Goal: Task Accomplishment & Management: Manage account settings

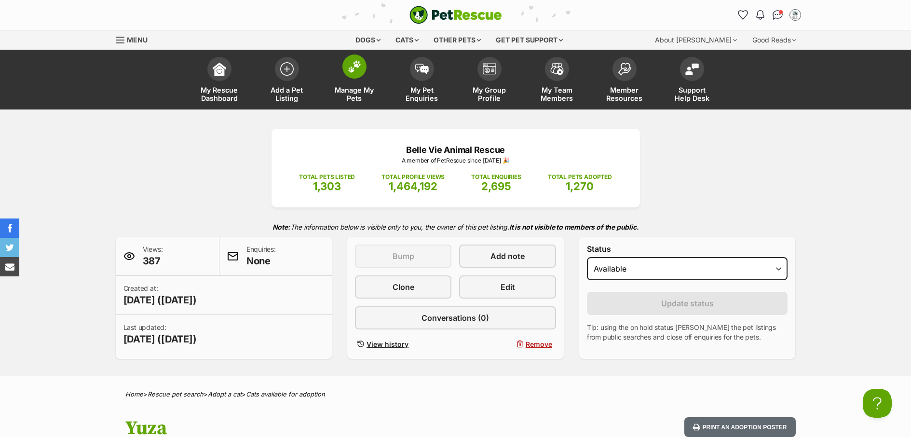
click at [359, 83] on link "Manage My Pets" at bounding box center [355, 80] width 68 height 57
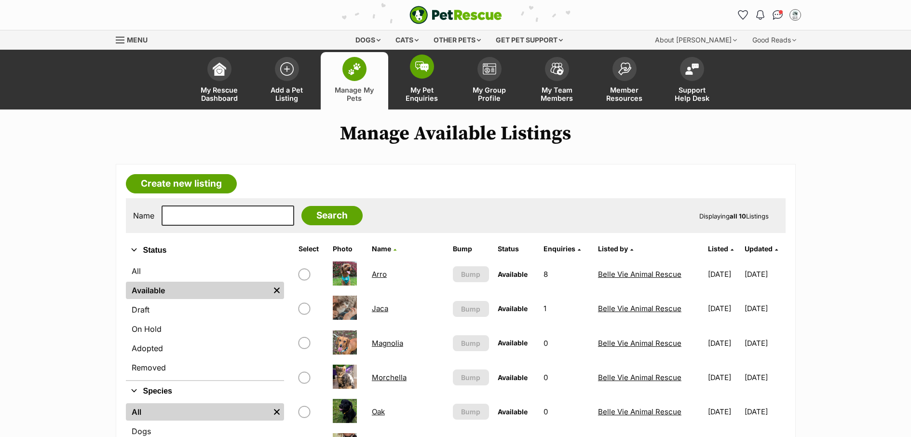
click at [419, 96] on span "My Pet Enquiries" at bounding box center [421, 94] width 43 height 16
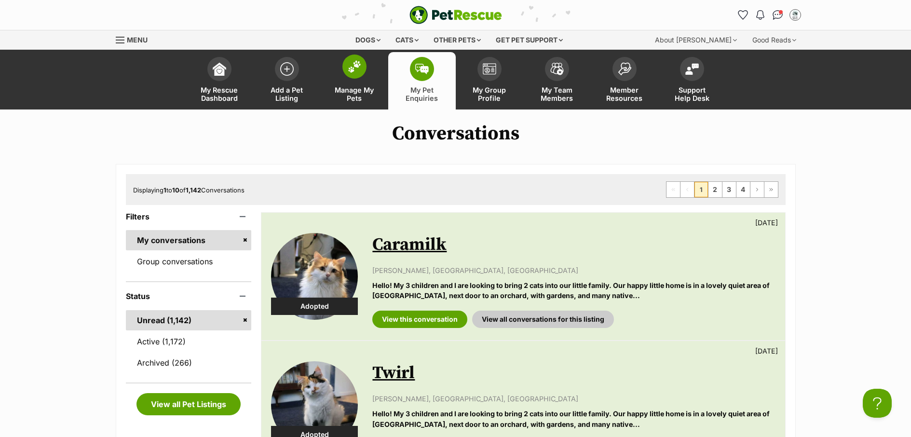
click at [361, 96] on span "Manage My Pets" at bounding box center [354, 94] width 43 height 16
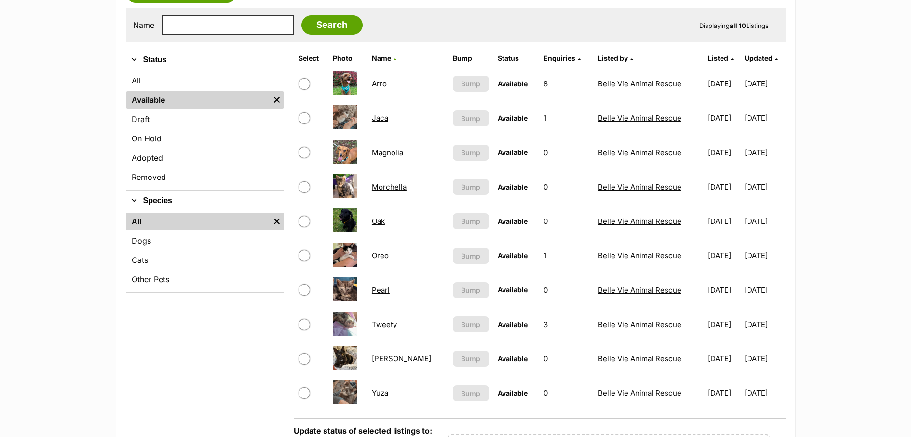
scroll to position [191, 0]
click at [386, 287] on link "Pearl" at bounding box center [381, 290] width 18 height 9
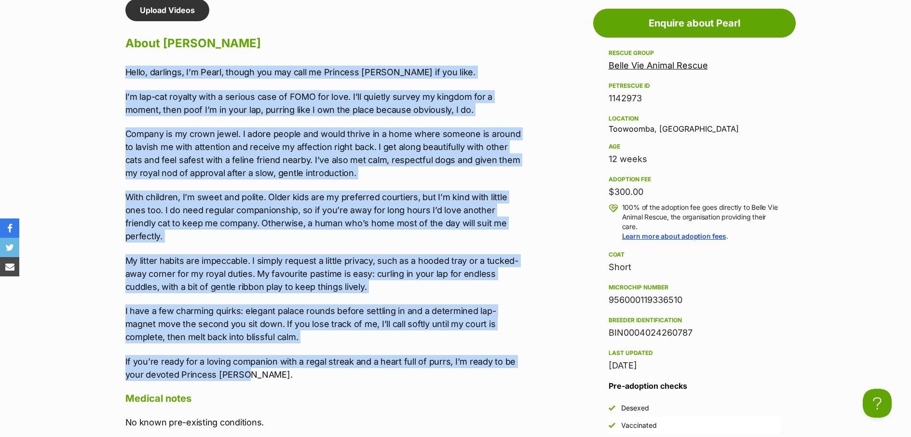
drag, startPoint x: 193, startPoint y: 270, endPoint x: 145, endPoint y: 99, distance: 178.0
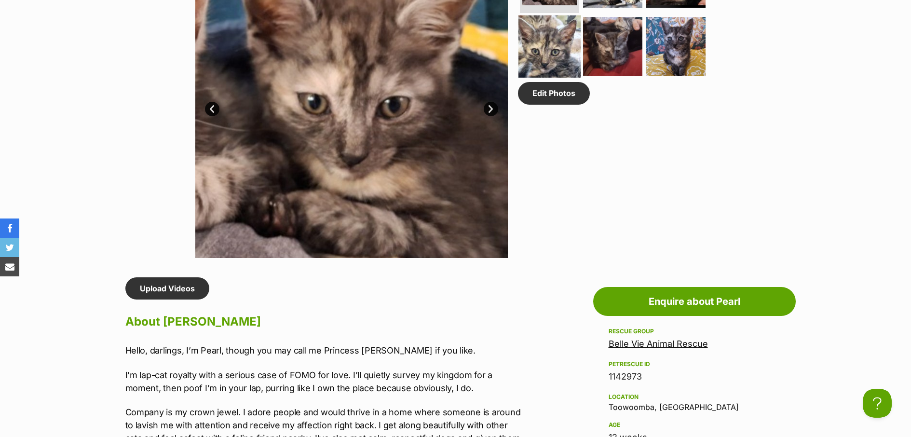
scroll to position [389, 0]
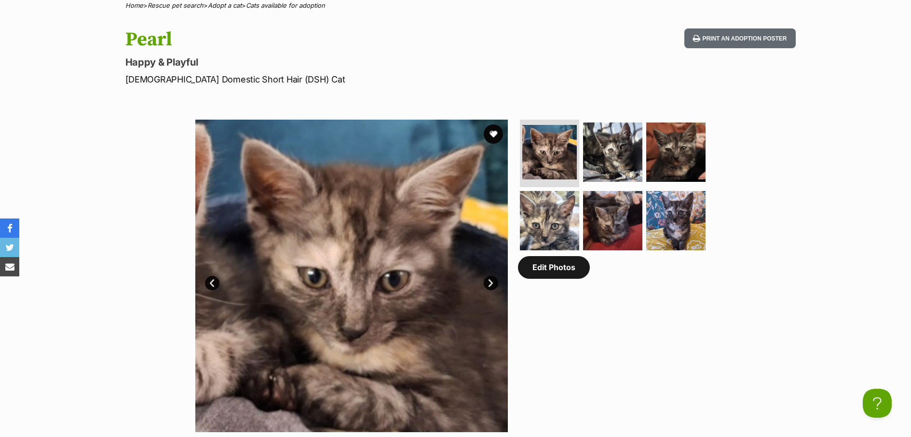
click at [565, 277] on link "Edit Photos" at bounding box center [554, 267] width 72 height 22
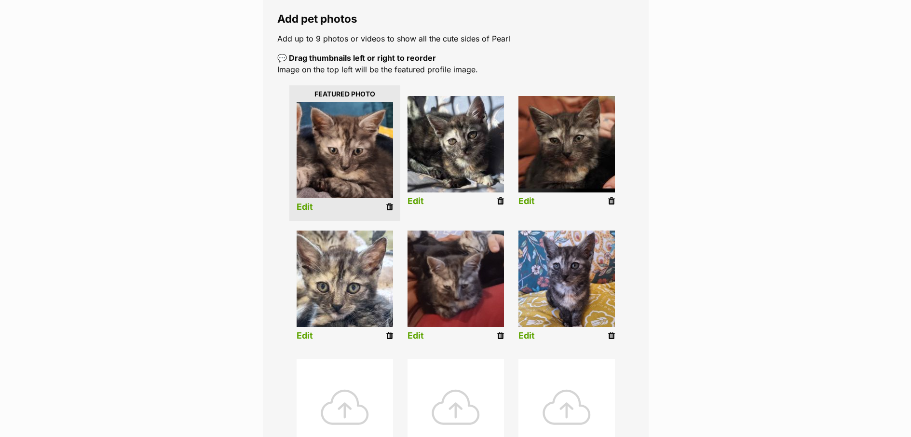
scroll to position [317, 0]
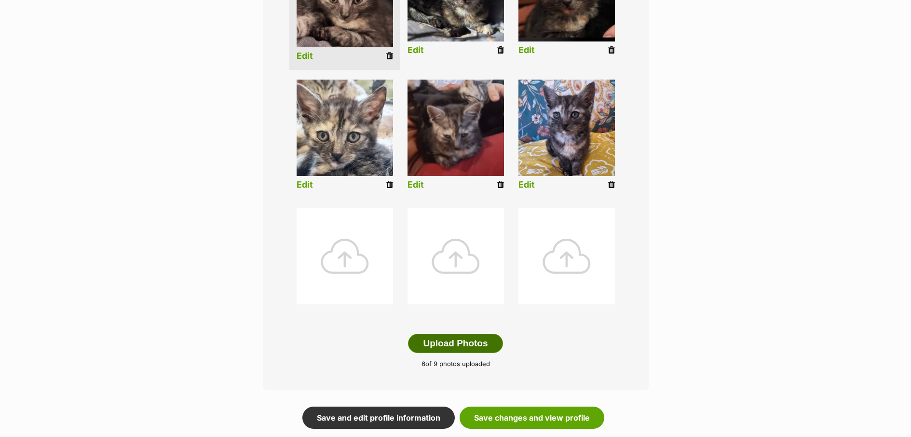
click at [460, 346] on button "Upload Photos" at bounding box center [455, 343] width 95 height 19
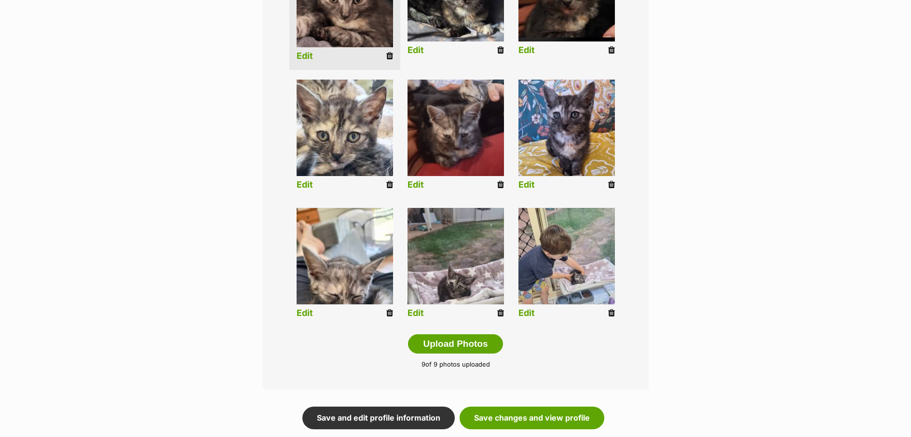
click at [419, 313] on link "Edit" at bounding box center [416, 313] width 16 height 10
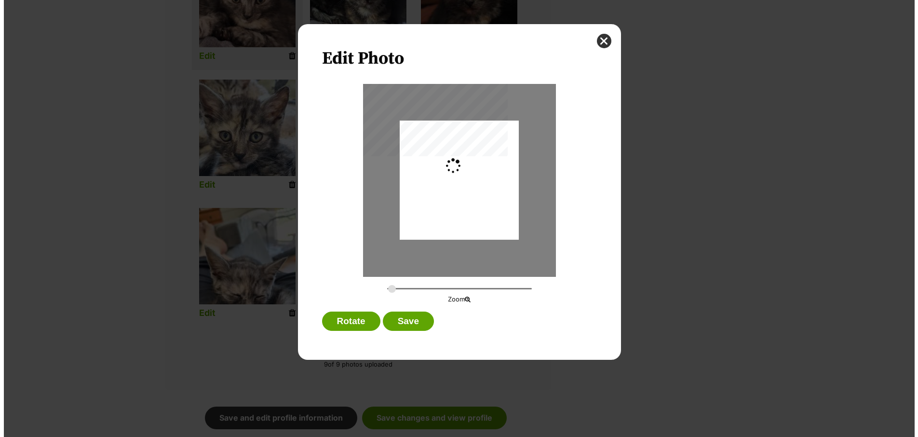
scroll to position [0, 0]
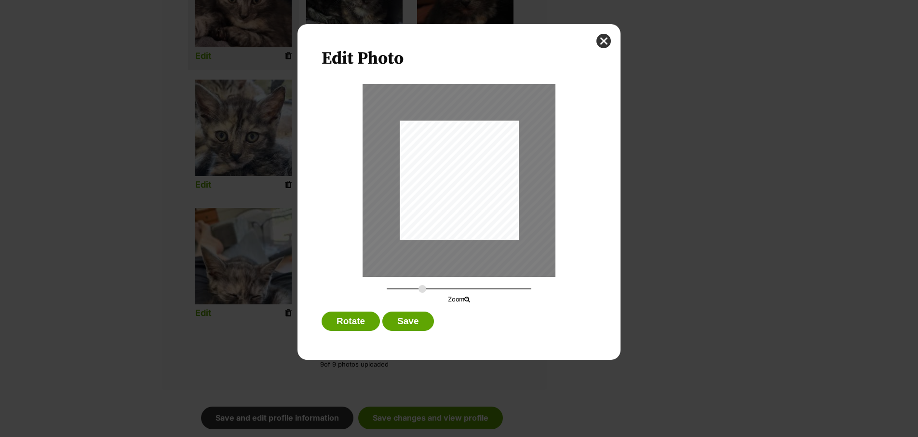
drag, startPoint x: 389, startPoint y: 289, endPoint x: 422, endPoint y: 292, distance: 33.4
type input "0.5579"
click at [422, 292] on input "Dialog Window - Close (Press escape to close)" at bounding box center [459, 288] width 145 height 9
drag, startPoint x: 449, startPoint y: 215, endPoint x: 445, endPoint y: 241, distance: 26.3
click at [445, 241] on div "Dialog Window - Close (Press escape to close)" at bounding box center [455, 206] width 242 height 441
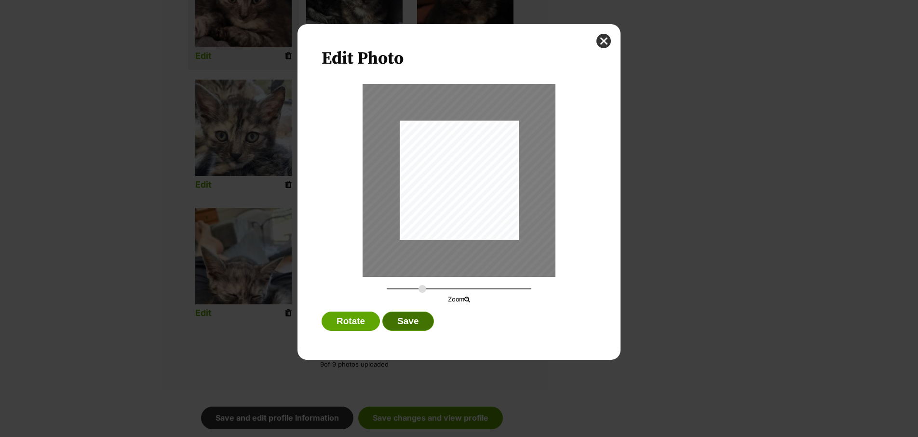
click at [418, 317] on button "Save" at bounding box center [408, 321] width 51 height 19
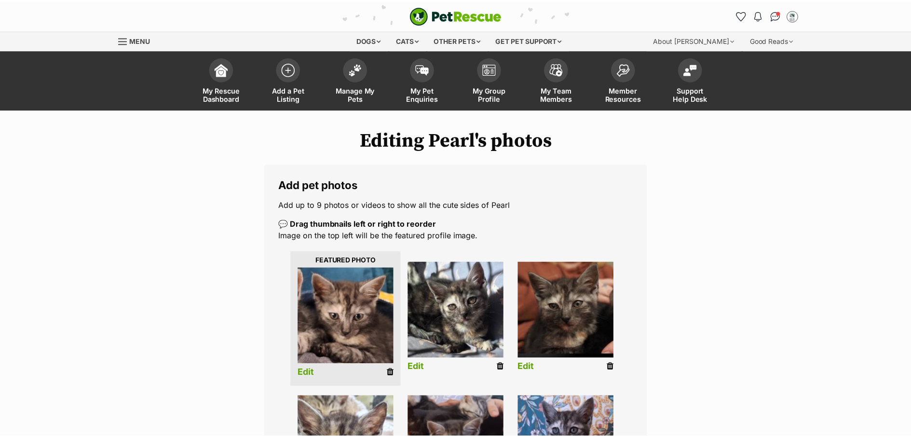
scroll to position [317, 0]
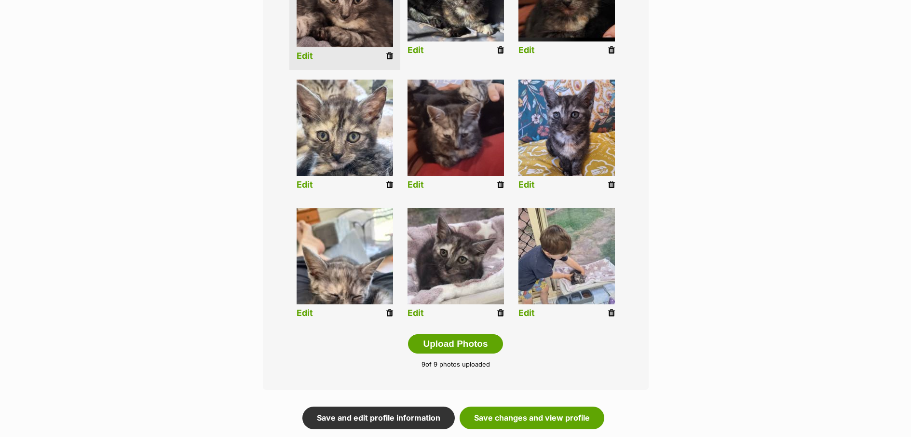
click at [309, 311] on link "Edit" at bounding box center [305, 313] width 16 height 10
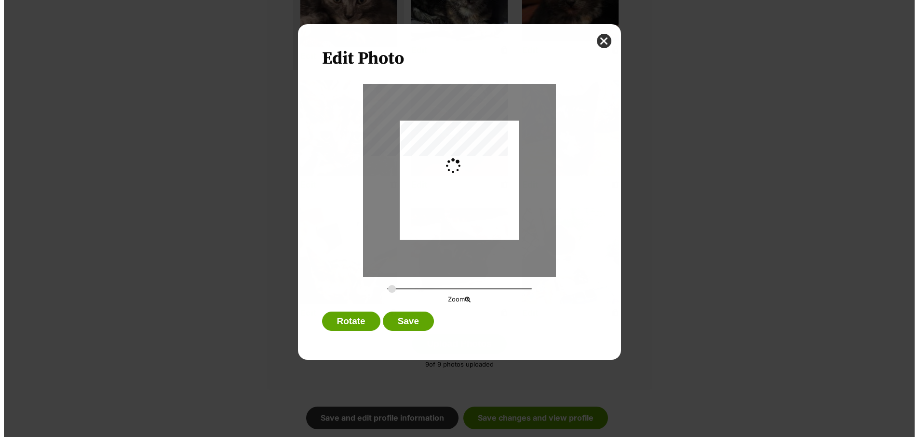
scroll to position [0, 0]
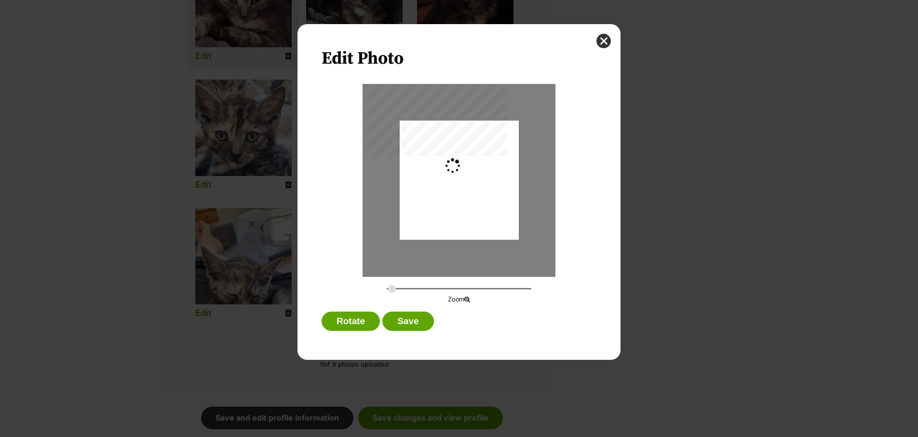
type input "0.2744"
drag, startPoint x: 476, startPoint y: 218, endPoint x: 476, endPoint y: 232, distance: 14.0
click at [476, 232] on div "Dialog Window - Close (Press escape to close)" at bounding box center [459, 194] width 119 height 217
click at [419, 316] on button "Save" at bounding box center [408, 321] width 51 height 19
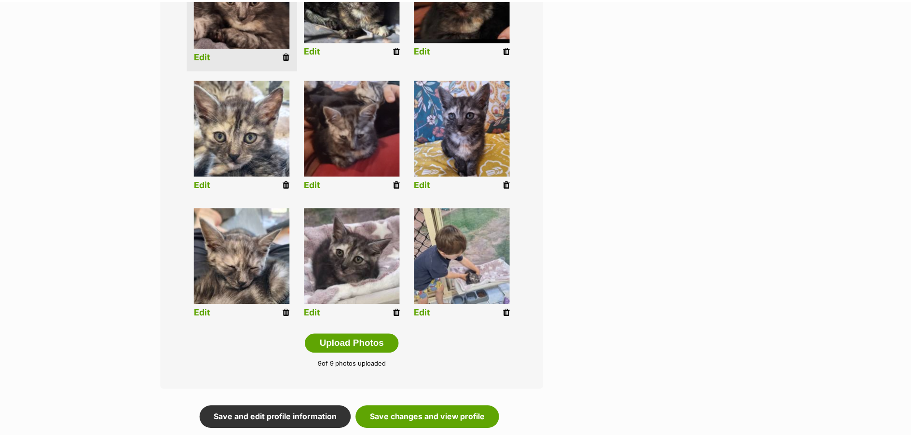
scroll to position [317, 0]
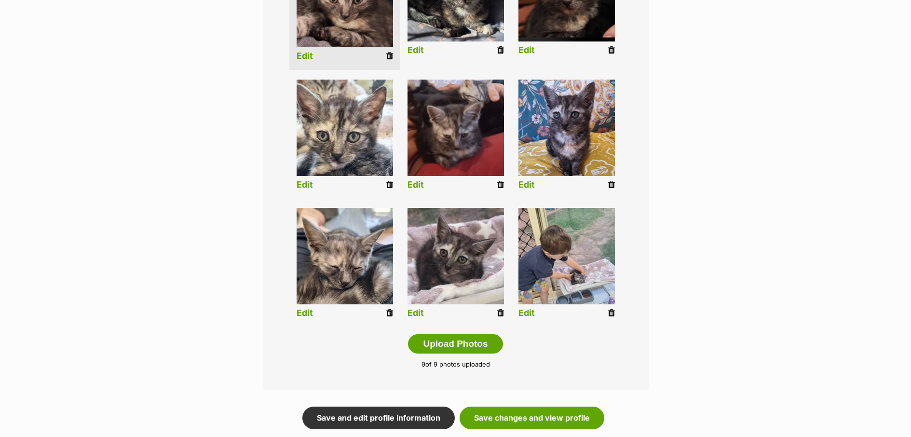
click at [540, 312] on li "Edit" at bounding box center [566, 265] width 111 height 124
click at [533, 312] on link "Edit" at bounding box center [527, 313] width 16 height 10
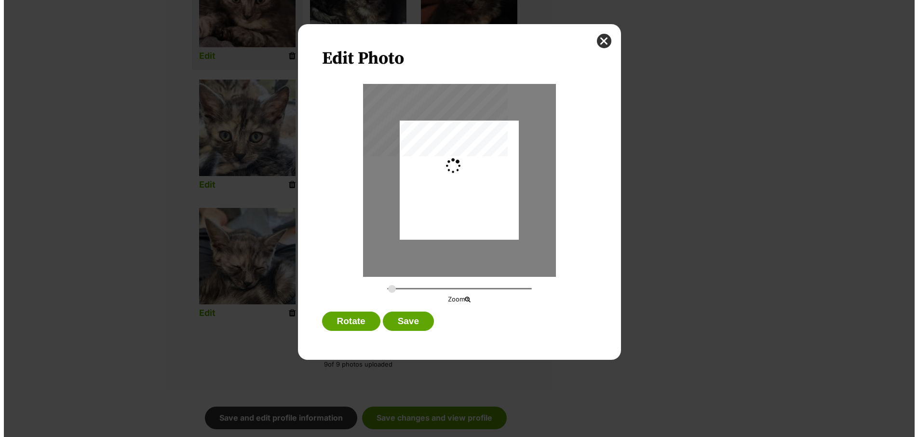
scroll to position [0, 0]
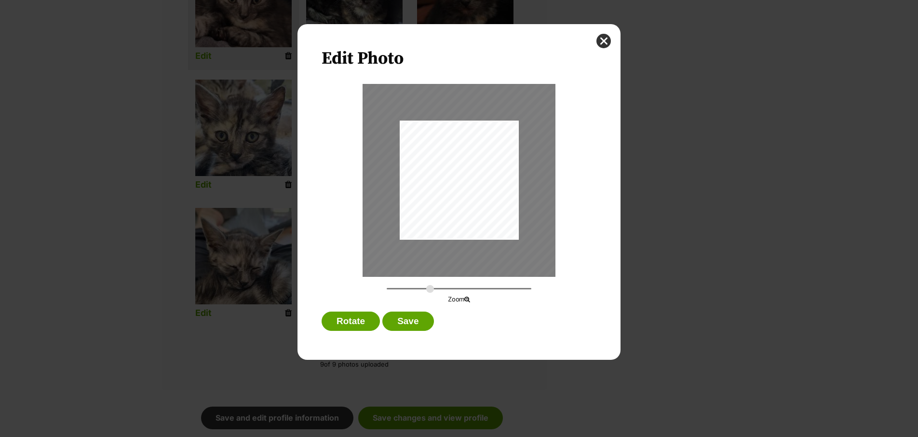
drag, startPoint x: 391, startPoint y: 289, endPoint x: 430, endPoint y: 293, distance: 38.7
click at [430, 293] on input "Dialog Window - Close (Press escape to close)" at bounding box center [459, 288] width 145 height 9
drag, startPoint x: 444, startPoint y: 234, endPoint x: 418, endPoint y: 213, distance: 33.2
click at [418, 213] on div "Dialog Window - Close (Press escape to close)" at bounding box center [434, 158] width 272 height 495
drag, startPoint x: 429, startPoint y: 291, endPoint x: 445, endPoint y: 292, distance: 15.5
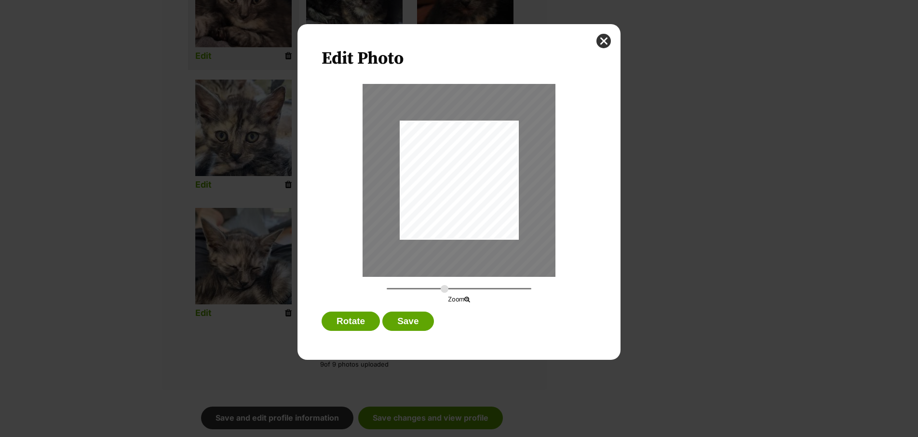
type input "0.7582"
click at [445, 292] on input "Dialog Window - Close (Press escape to close)" at bounding box center [459, 288] width 145 height 9
click at [602, 45] on button "close" at bounding box center [604, 41] width 14 height 14
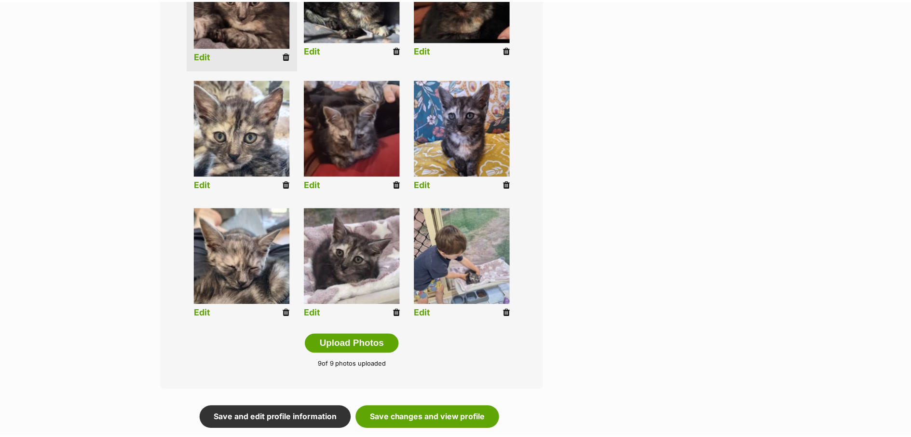
scroll to position [317, 0]
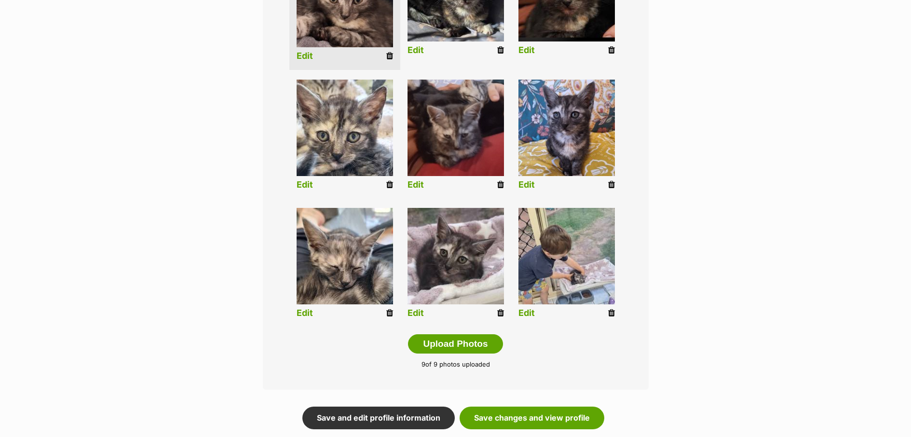
click at [614, 315] on icon at bounding box center [611, 313] width 7 height 9
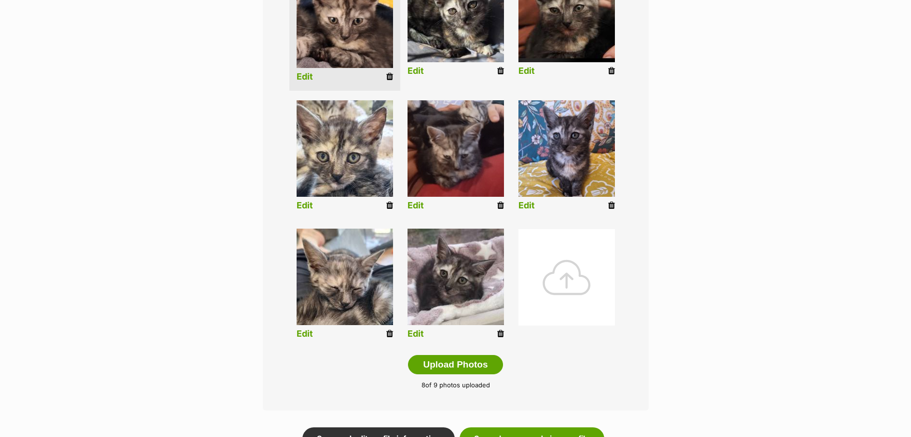
scroll to position [411, 0]
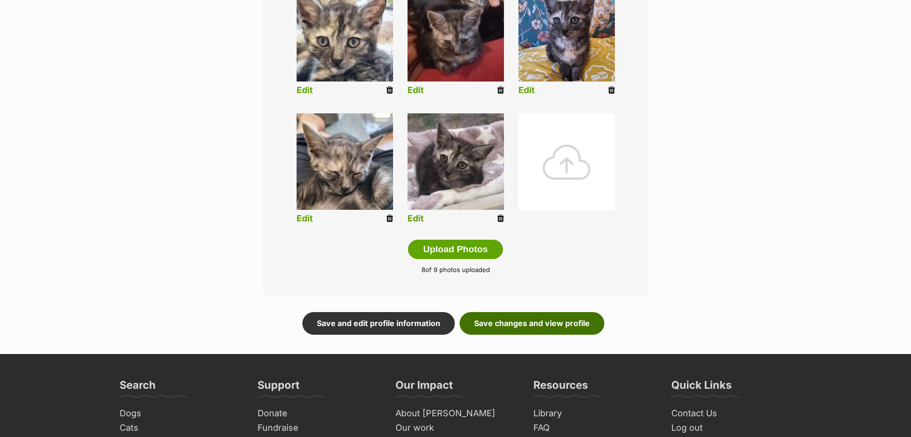
click at [548, 324] on link "Save changes and view profile" at bounding box center [532, 323] width 145 height 22
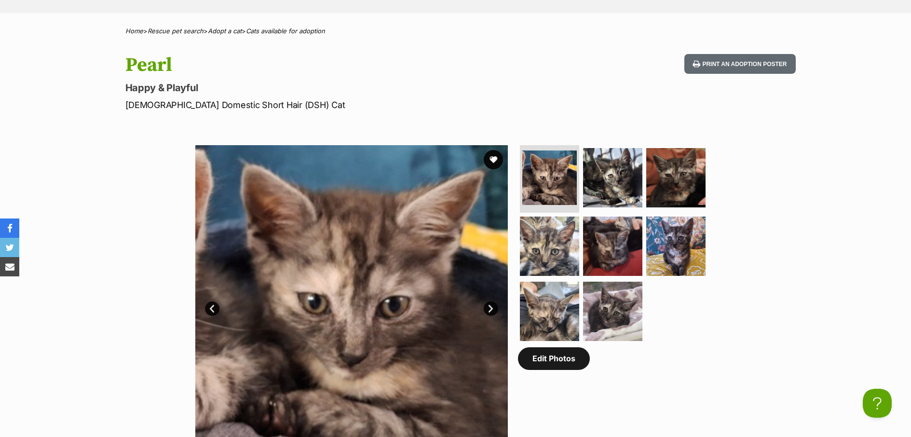
click at [569, 359] on link "Edit Photos" at bounding box center [554, 358] width 72 height 22
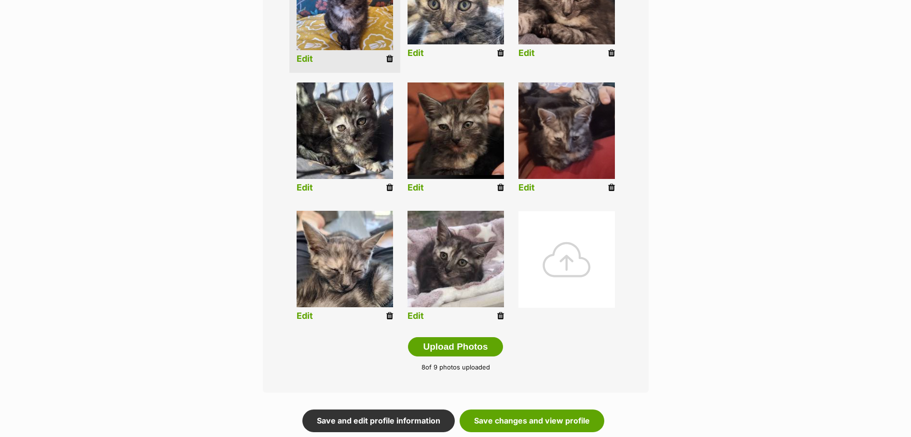
scroll to position [405, 0]
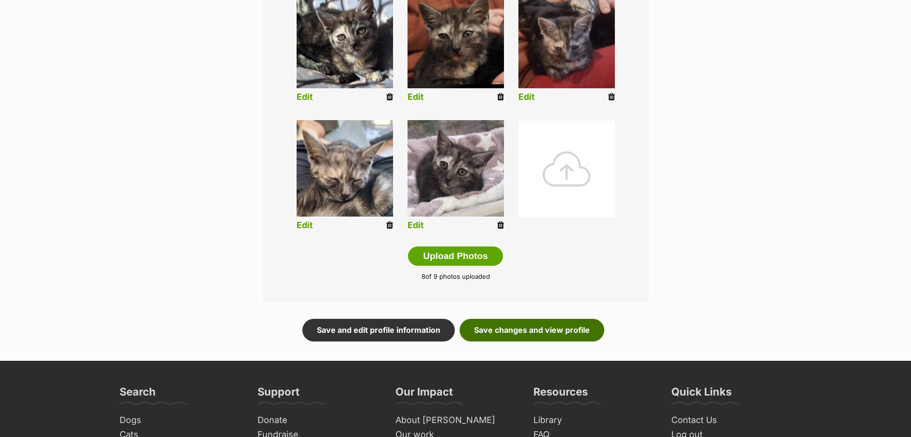
click at [570, 335] on link "Save changes and view profile" at bounding box center [532, 330] width 145 height 22
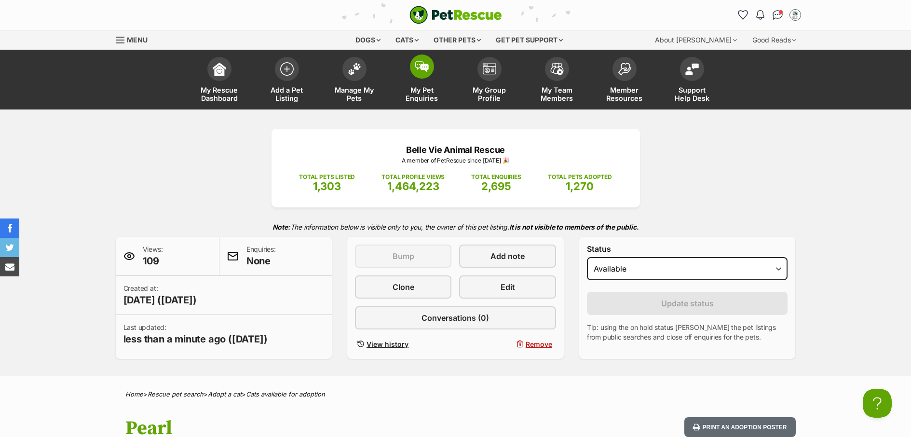
click at [427, 97] on span "My Pet Enquiries" at bounding box center [421, 94] width 43 height 16
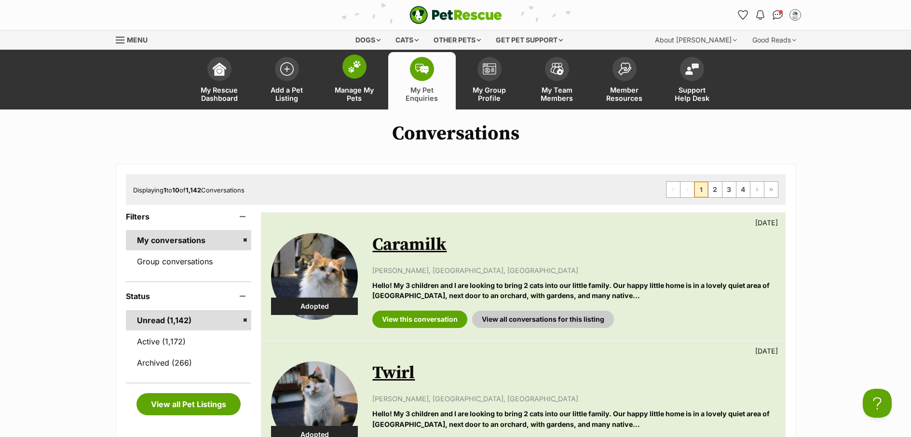
click at [352, 97] on span "Manage My Pets" at bounding box center [354, 94] width 43 height 16
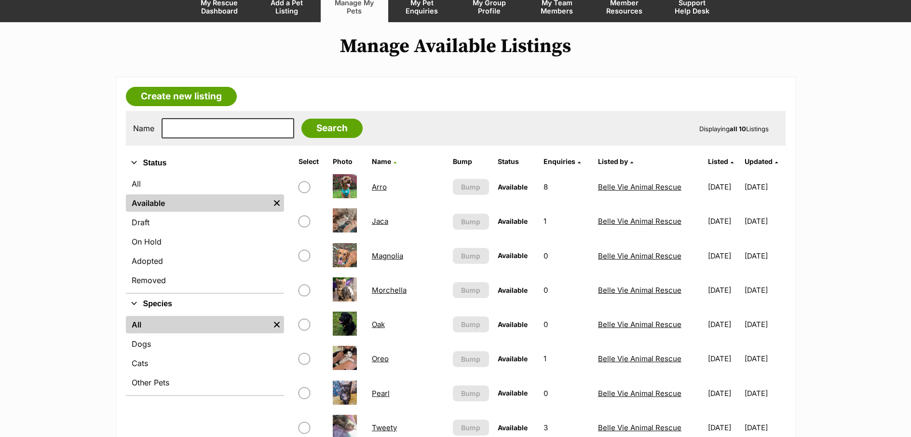
click at [387, 358] on link "Oreo" at bounding box center [380, 358] width 17 height 9
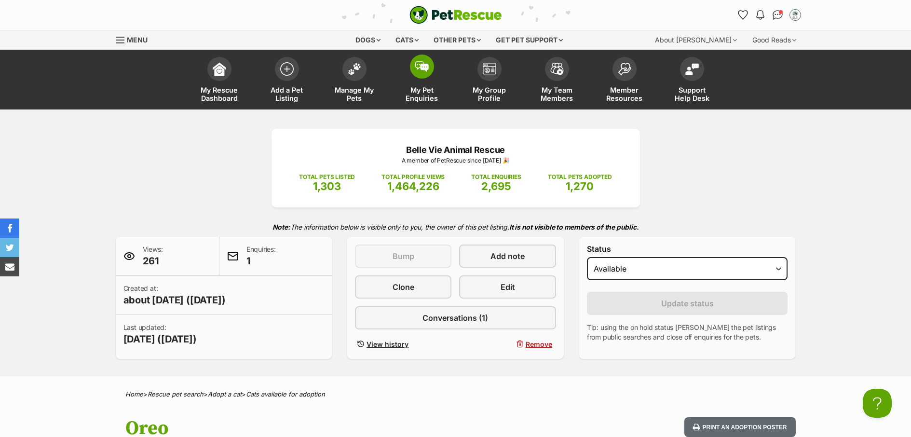
click at [424, 85] on link "My Pet Enquiries" at bounding box center [422, 80] width 68 height 57
